Goal: Register for event/course

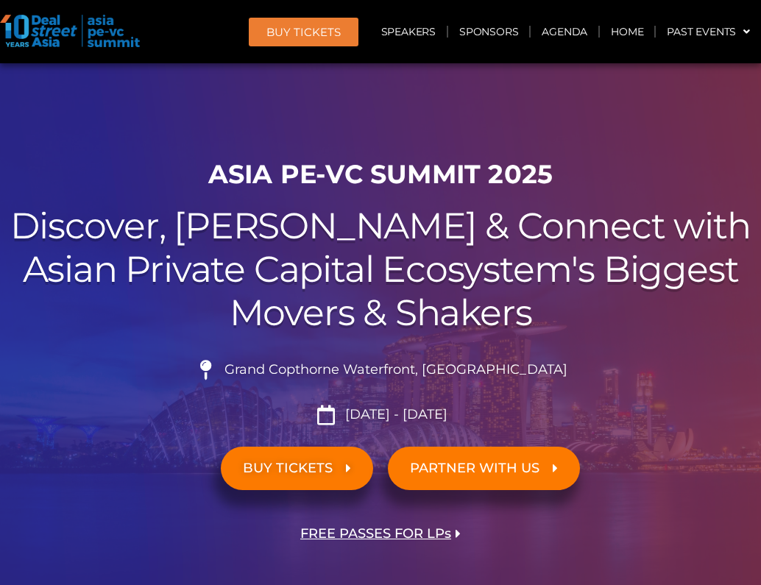
click at [200, 94] on div at bounding box center [380, 331] width 761 height 536
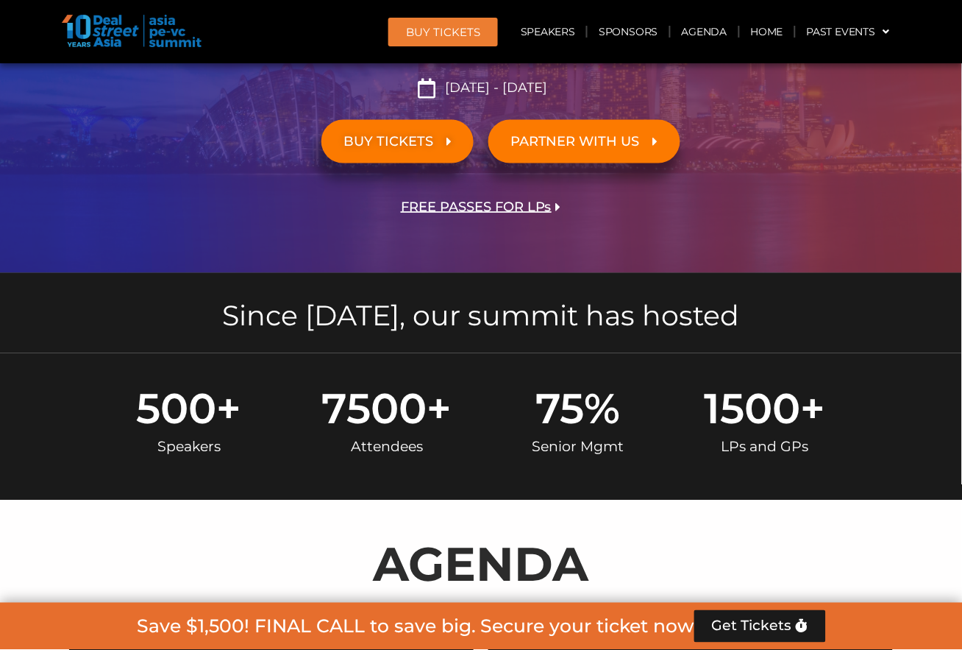
scroll to position [653, 0]
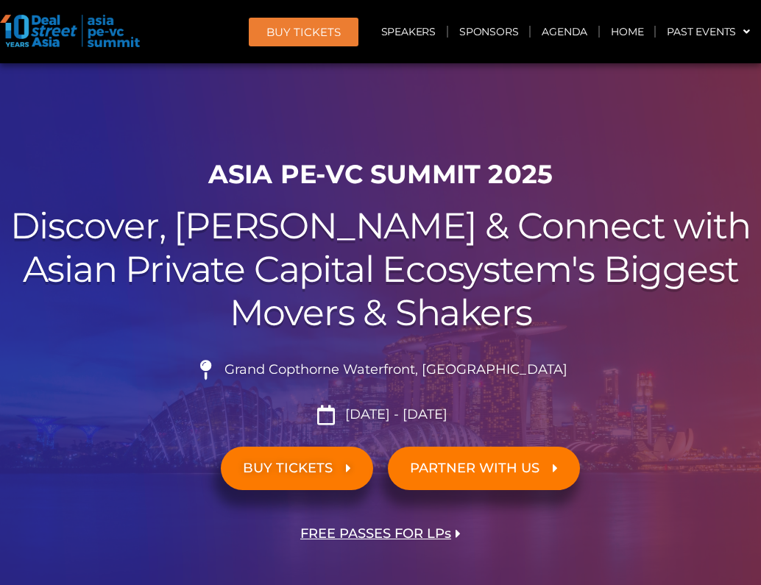
click at [179, 177] on h1 "ASIA PE-VC Summit 2025" at bounding box center [380, 174] width 746 height 31
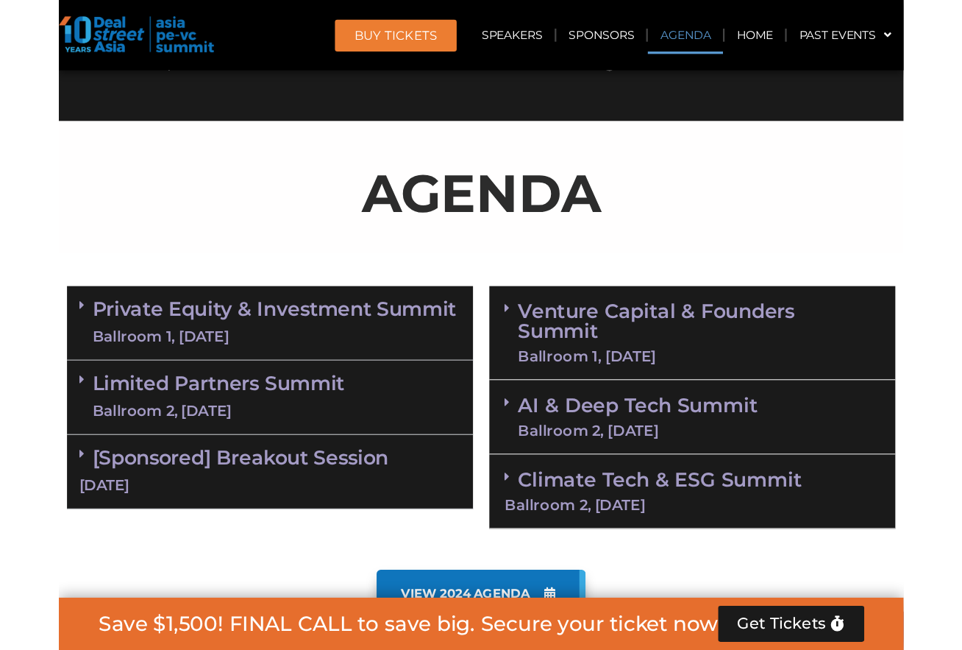
scroll to position [883, 0]
